Goal: Task Accomplishment & Management: Use online tool/utility

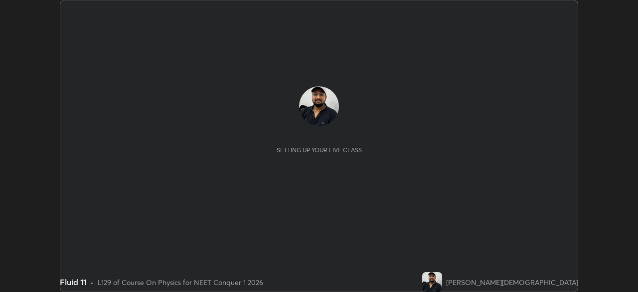
scroll to position [292, 637]
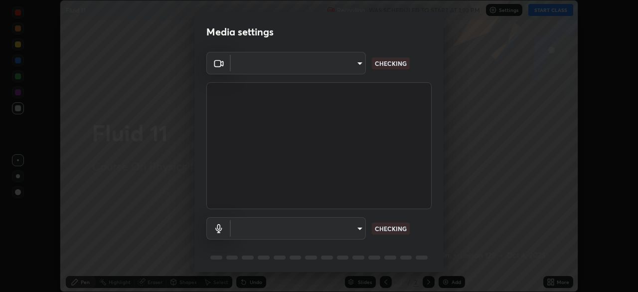
type input "8430282c75c9cf90d073dd2650c69e1562d55ee46f92edd4d0492a031e33ab74"
click at [339, 233] on body "Erase all Fluid 11 Recording WAS SCHEDULED TO START AT 1:10 PM Settings START C…" at bounding box center [319, 146] width 638 height 292
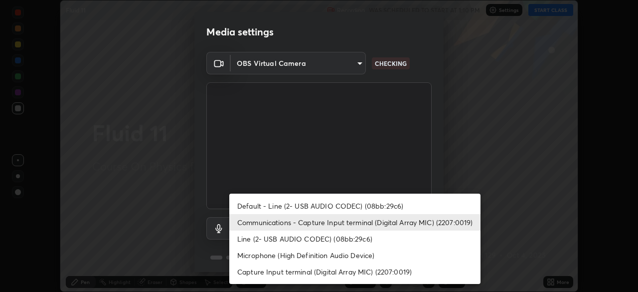
click at [361, 208] on li "Default - Line (2- USB AUDIO CODEC) (08bb:29c6)" at bounding box center [354, 205] width 251 height 16
type input "default"
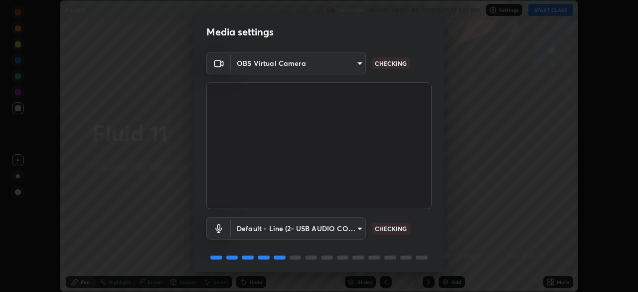
scroll to position [35, 0]
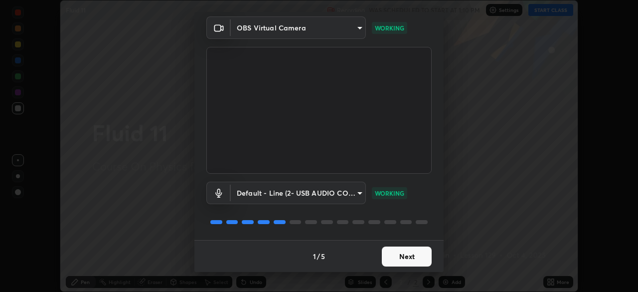
click at [406, 259] on button "Next" at bounding box center [407, 256] width 50 height 20
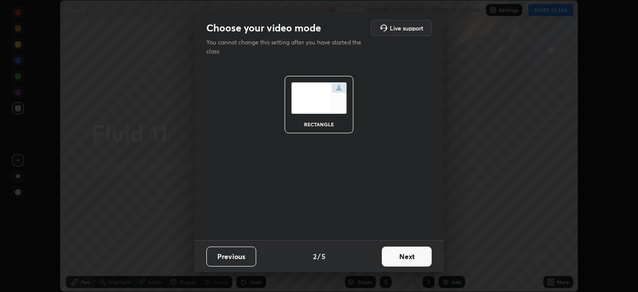
scroll to position [0, 0]
click at [414, 255] on button "Next" at bounding box center [407, 256] width 50 height 20
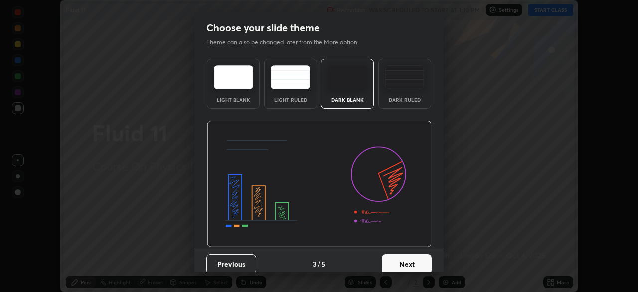
click at [404, 87] on img at bounding box center [404, 77] width 39 height 24
click at [408, 266] on button "Next" at bounding box center [407, 264] width 50 height 20
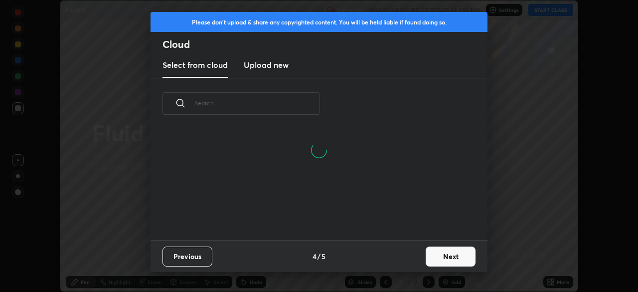
scroll to position [63, 320]
click at [434, 259] on button "Next" at bounding box center [451, 256] width 50 height 20
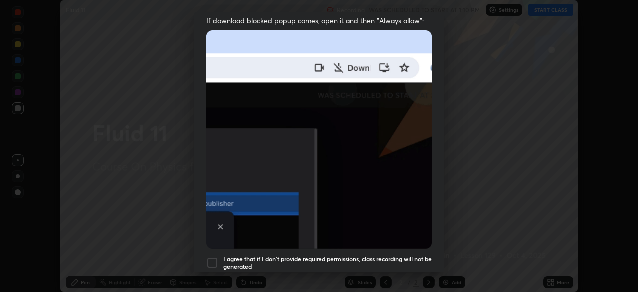
scroll to position [239, 0]
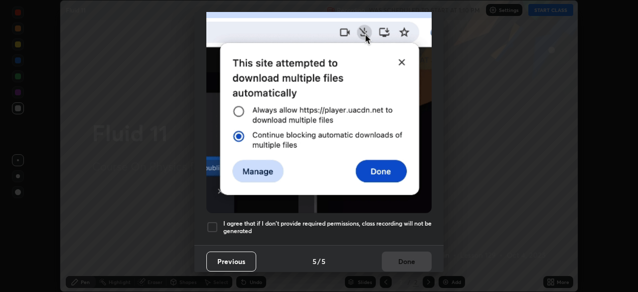
click at [378, 227] on h5 "I agree that if I don't provide required permissions, class recording will not …" at bounding box center [327, 226] width 208 height 15
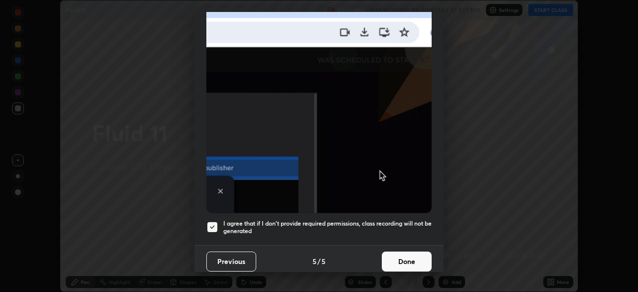
click at [388, 258] on button "Done" at bounding box center [407, 261] width 50 height 20
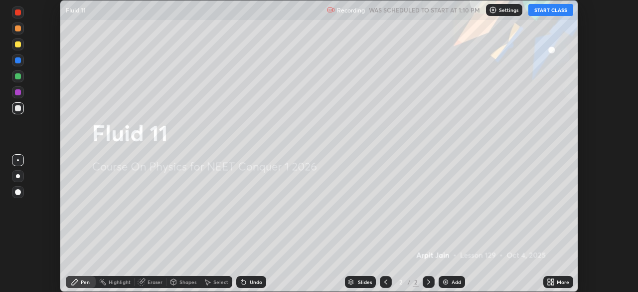
click at [545, 11] on button "START CLASS" at bounding box center [550, 10] width 45 height 12
click at [453, 284] on div "Add" at bounding box center [455, 281] width 9 height 5
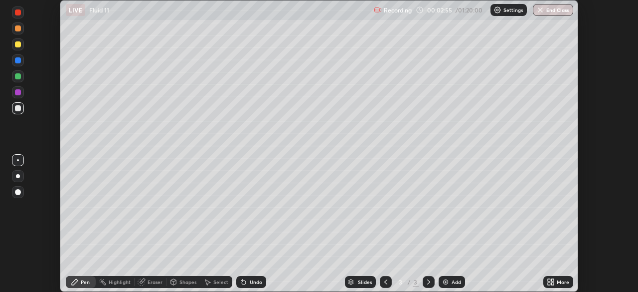
click at [243, 282] on icon at bounding box center [244, 282] width 4 height 4
click at [242, 282] on icon at bounding box center [244, 282] width 4 height 4
click at [240, 283] on icon at bounding box center [244, 282] width 8 height 8
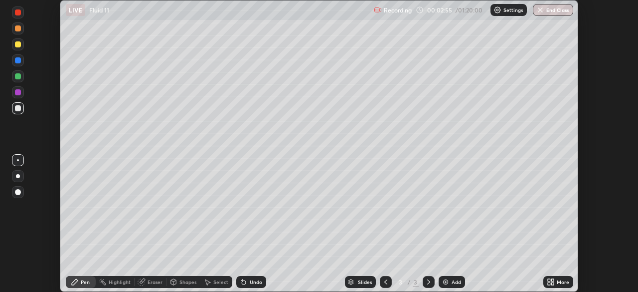
click at [240, 283] on icon at bounding box center [244, 282] width 8 height 8
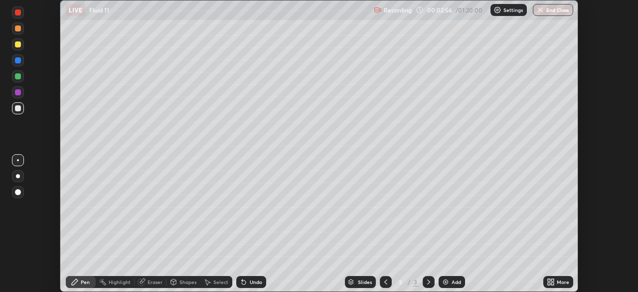
click at [240, 283] on icon at bounding box center [244, 282] width 8 height 8
click at [242, 281] on icon at bounding box center [244, 282] width 4 height 4
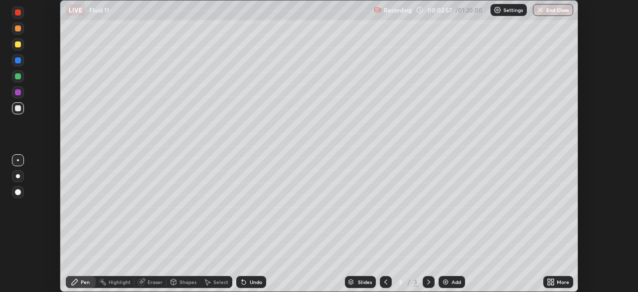
click at [242, 281] on icon at bounding box center [244, 282] width 4 height 4
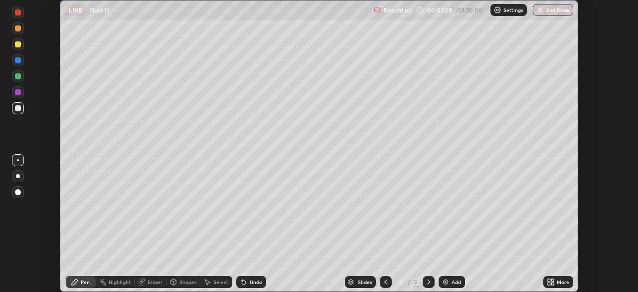
click at [242, 281] on icon at bounding box center [244, 282] width 4 height 4
click at [242, 280] on icon at bounding box center [242, 279] width 1 height 1
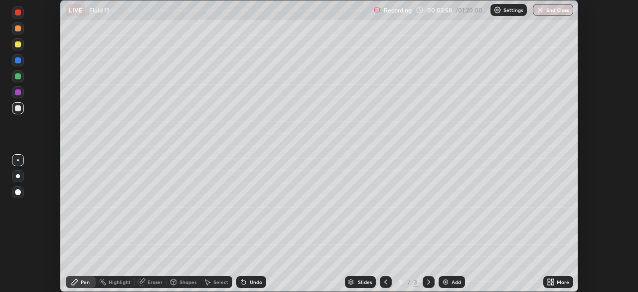
click at [242, 280] on icon at bounding box center [242, 279] width 1 height 1
click at [250, 281] on div "Undo" at bounding box center [256, 281] width 12 height 5
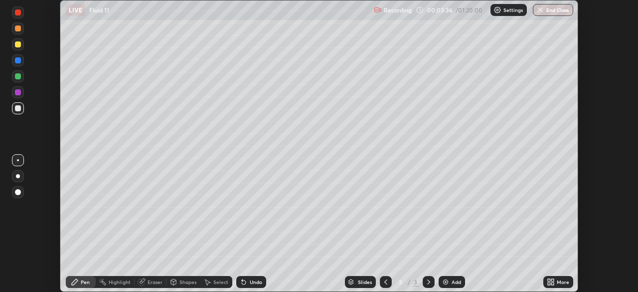
click at [247, 286] on div "Undo" at bounding box center [251, 282] width 30 height 12
click at [252, 284] on div "Undo" at bounding box center [256, 281] width 12 height 5
click at [451, 282] on div "Add" at bounding box center [455, 281] width 9 height 5
click at [117, 282] on div "Highlight" at bounding box center [120, 281] width 22 height 5
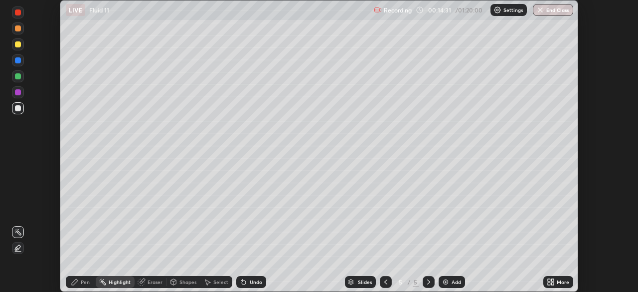
click at [15, 253] on div at bounding box center [18, 248] width 12 height 12
click at [20, 108] on div at bounding box center [18, 108] width 6 height 6
click at [18, 110] on div at bounding box center [18, 108] width 6 height 6
click at [82, 283] on div "Pen" at bounding box center [85, 281] width 9 height 5
click at [18, 109] on div at bounding box center [18, 108] width 6 height 6
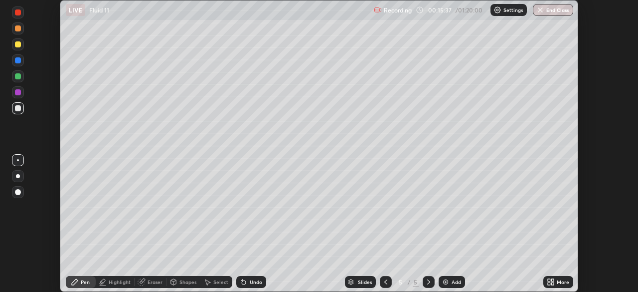
click at [18, 15] on div at bounding box center [18, 12] width 6 height 6
click at [14, 111] on div at bounding box center [18, 108] width 12 height 12
click at [451, 284] on div "Add" at bounding box center [455, 281] width 9 height 5
click at [18, 60] on div at bounding box center [18, 60] width 6 height 6
click at [15, 109] on div at bounding box center [18, 108] width 6 height 6
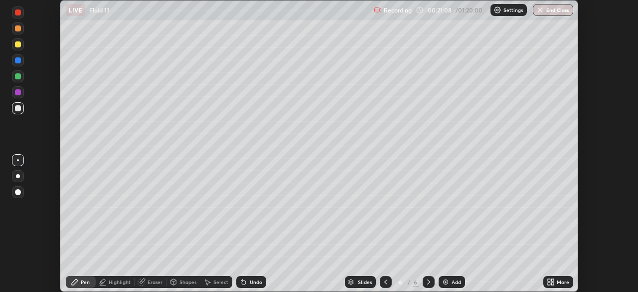
click at [247, 281] on div "Undo" at bounding box center [251, 282] width 30 height 12
click at [388, 286] on div at bounding box center [386, 282] width 12 height 12
click at [429, 283] on icon at bounding box center [429, 282] width 8 height 8
click at [449, 282] on div "Add" at bounding box center [451, 282] width 26 height 12
click at [385, 279] on icon at bounding box center [386, 282] width 8 height 8
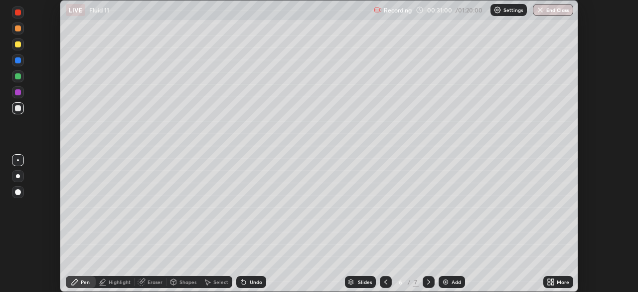
click at [386, 280] on icon at bounding box center [386, 282] width 8 height 8
click at [429, 284] on icon at bounding box center [429, 282] width 8 height 8
click at [428, 280] on icon at bounding box center [428, 281] width 3 height 5
click at [448, 280] on img at bounding box center [445, 282] width 8 height 8
click at [456, 281] on div "Add" at bounding box center [455, 281] width 9 height 5
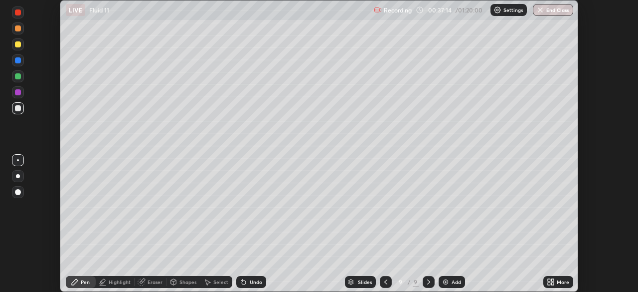
click at [19, 62] on div at bounding box center [18, 60] width 6 height 6
click at [16, 181] on div at bounding box center [18, 176] width 12 height 12
click at [18, 77] on div at bounding box center [18, 76] width 6 height 6
click at [17, 46] on div at bounding box center [18, 44] width 6 height 6
click at [16, 110] on div at bounding box center [18, 108] width 6 height 6
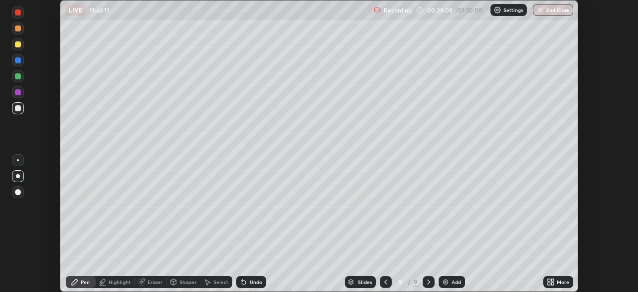
click at [113, 280] on div "Highlight" at bounding box center [120, 281] width 22 height 5
click at [19, 228] on icon at bounding box center [18, 232] width 8 height 8
click at [19, 109] on div at bounding box center [18, 108] width 6 height 6
click at [17, 45] on div at bounding box center [18, 44] width 6 height 6
click at [17, 107] on div at bounding box center [18, 108] width 6 height 6
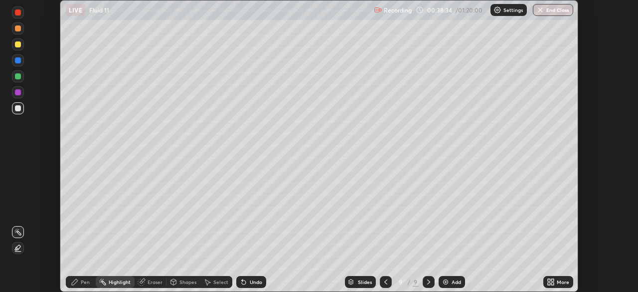
click at [79, 283] on div "Pen" at bounding box center [81, 282] width 30 height 12
click at [17, 60] on div at bounding box center [18, 60] width 6 height 6
click at [17, 14] on div at bounding box center [18, 12] width 6 height 6
click at [19, 75] on div at bounding box center [18, 76] width 6 height 6
click at [17, 103] on div at bounding box center [18, 108] width 12 height 12
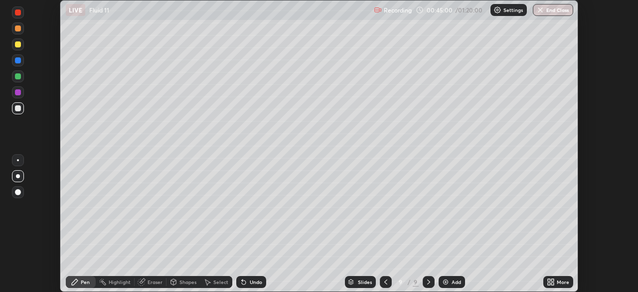
click at [450, 283] on div "Add" at bounding box center [451, 282] width 26 height 12
click at [18, 61] on div at bounding box center [18, 60] width 6 height 6
click at [17, 110] on div at bounding box center [18, 108] width 6 height 6
click at [19, 46] on div at bounding box center [18, 44] width 6 height 6
click at [451, 284] on div "Add" at bounding box center [455, 281] width 9 height 5
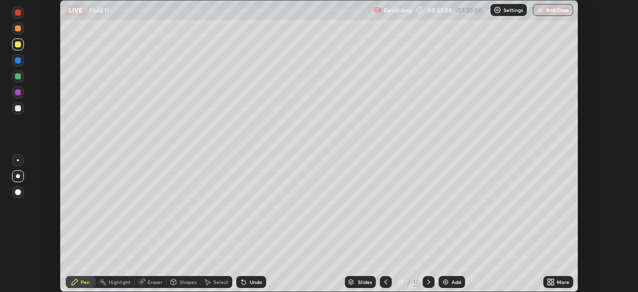
click at [19, 107] on div at bounding box center [18, 108] width 6 height 6
click at [150, 281] on div "Eraser" at bounding box center [154, 281] width 15 height 5
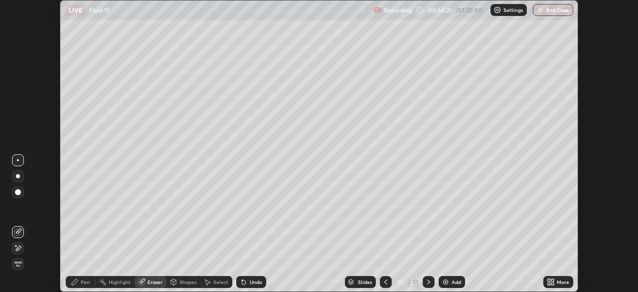
click at [17, 265] on span "Erase all" at bounding box center [17, 264] width 11 height 6
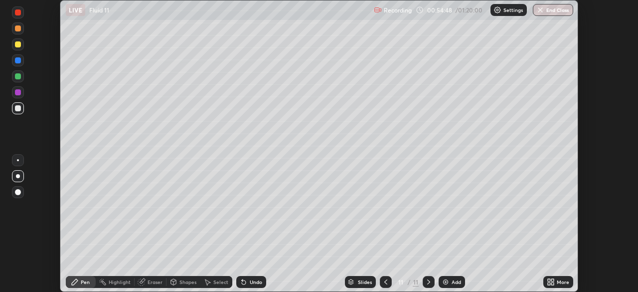
click at [17, 45] on div at bounding box center [18, 44] width 6 height 6
click at [19, 110] on div at bounding box center [18, 108] width 6 height 6
click at [250, 282] on div "Undo" at bounding box center [256, 281] width 12 height 5
click at [448, 284] on div "Add" at bounding box center [451, 282] width 26 height 12
click at [18, 62] on div at bounding box center [18, 60] width 6 height 6
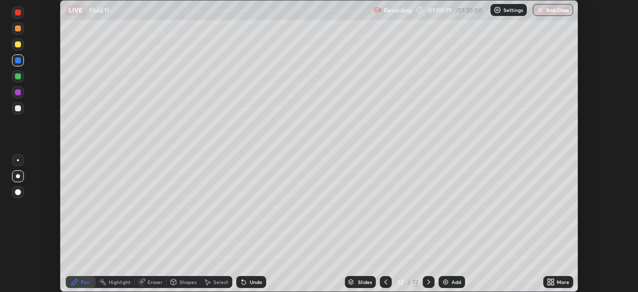
click at [16, 77] on div at bounding box center [18, 76] width 6 height 6
click at [152, 283] on div "Eraser" at bounding box center [154, 281] width 15 height 5
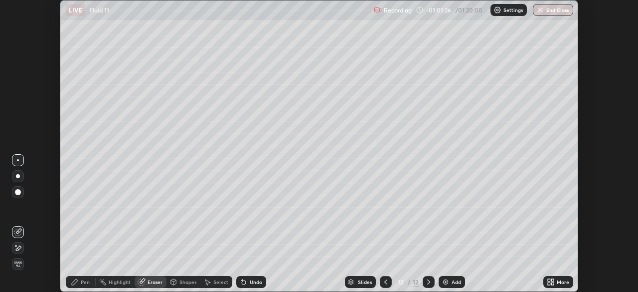
click at [78, 279] on icon at bounding box center [75, 282] width 8 height 8
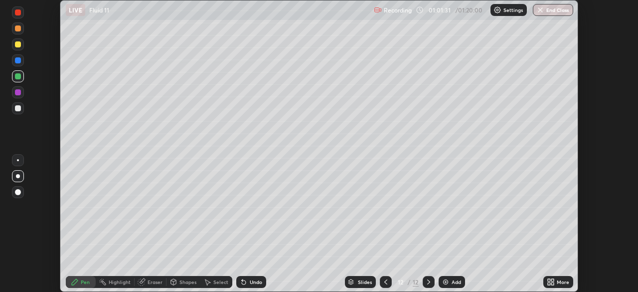
click at [245, 282] on icon at bounding box center [244, 282] width 8 height 8
click at [21, 110] on div at bounding box center [18, 108] width 12 height 12
click at [452, 283] on div "Add" at bounding box center [455, 281] width 9 height 5
click at [19, 47] on div at bounding box center [18, 44] width 6 height 6
click at [121, 285] on div "Highlight" at bounding box center [115, 282] width 39 height 12
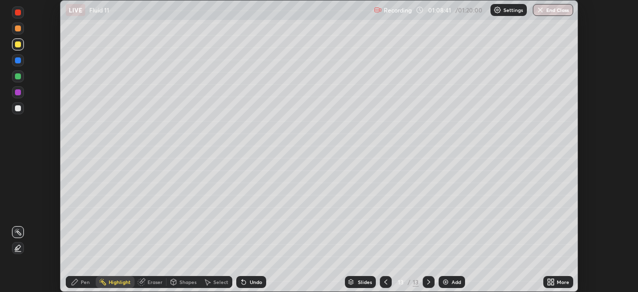
click at [86, 281] on div "Pen" at bounding box center [85, 281] width 9 height 5
click at [151, 282] on div "Eraser" at bounding box center [154, 281] width 15 height 5
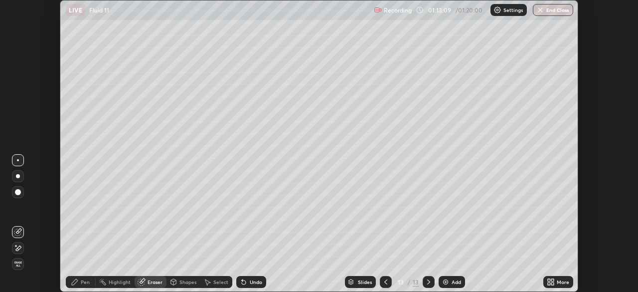
click at [21, 247] on icon at bounding box center [18, 247] width 5 height 5
click at [85, 282] on div "Pen" at bounding box center [85, 281] width 9 height 5
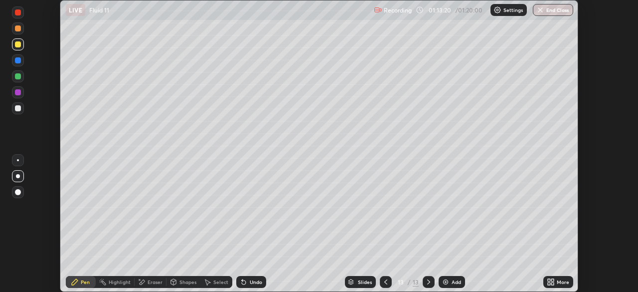
click at [19, 92] on div at bounding box center [18, 92] width 6 height 6
click at [19, 190] on div at bounding box center [18, 192] width 6 height 6
click at [258, 284] on div "Undo" at bounding box center [256, 281] width 12 height 5
click at [251, 284] on div "Undo" at bounding box center [256, 281] width 12 height 5
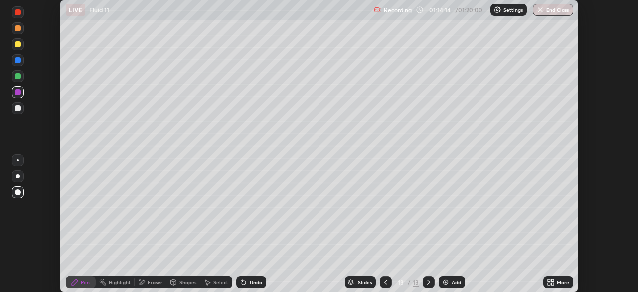
click at [251, 284] on div "Undo" at bounding box center [256, 281] width 12 height 5
click at [253, 285] on div "Undo" at bounding box center [251, 282] width 30 height 12
click at [545, 9] on button "End Class" at bounding box center [553, 10] width 39 height 12
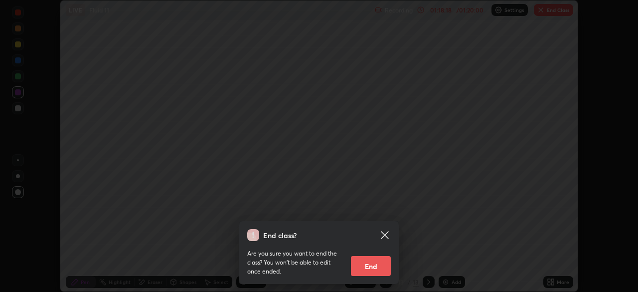
click at [366, 268] on button "End" at bounding box center [371, 266] width 40 height 20
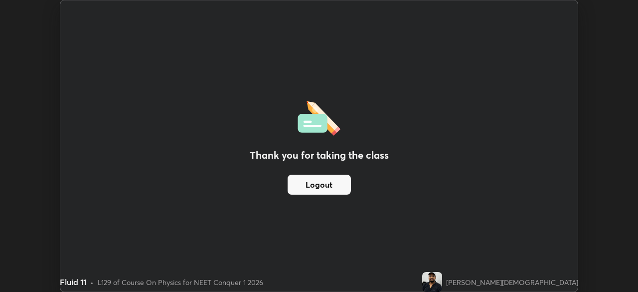
click at [325, 191] on button "Logout" at bounding box center [319, 184] width 63 height 20
